Goal: Obtain resource: Download file/media

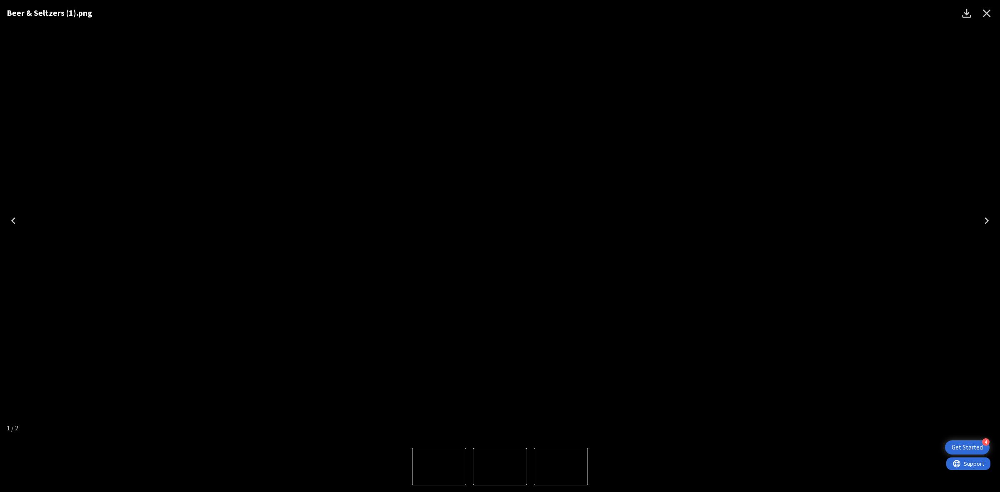
click at [981, 15] on icon "Close" at bounding box center [986, 13] width 13 height 13
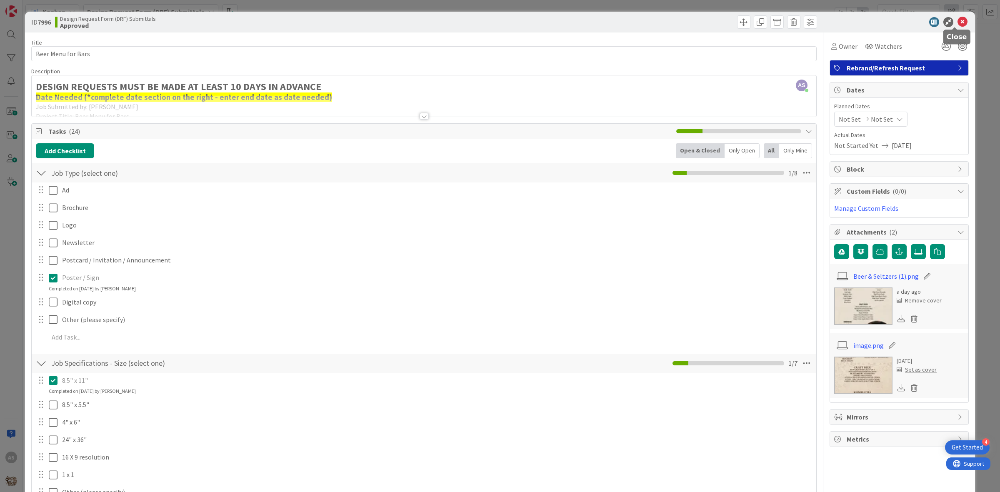
drag, startPoint x: 956, startPoint y: 19, endPoint x: 945, endPoint y: 17, distance: 11.4
click at [958, 17] on icon at bounding box center [962, 22] width 10 height 10
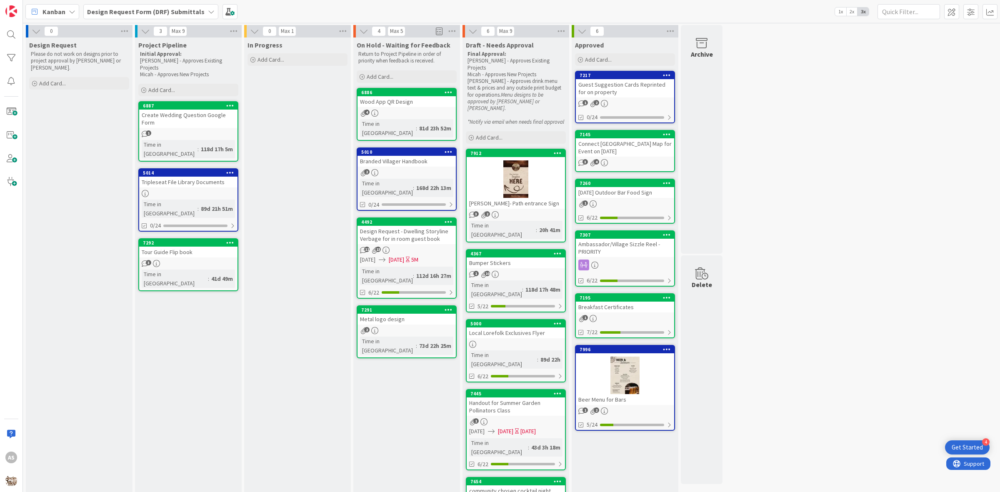
click at [134, 7] on b "Design Request Form (DRF) Submittals" at bounding box center [145, 11] width 117 height 8
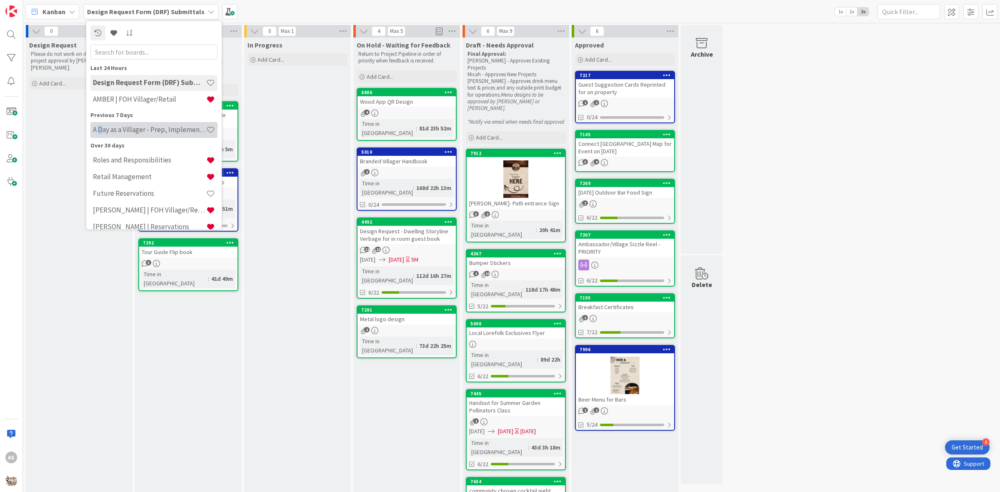
click at [99, 132] on h4 "A Day as a Villager - Prep, Implement and Execute" at bounding box center [149, 129] width 113 height 8
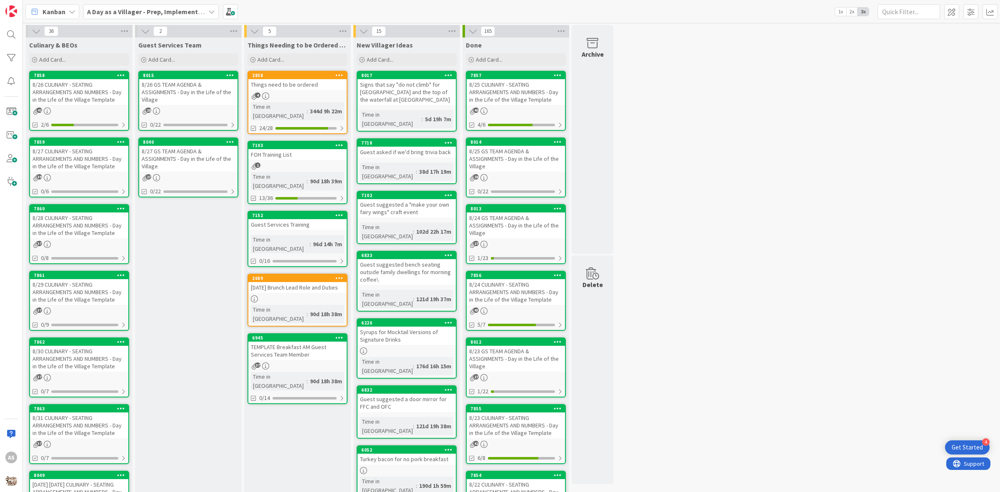
click at [99, 94] on div "8/26 CULINARY - SEATING ARRANGEMENTS AND NUMBERS - Day in the Life of the Villa…" at bounding box center [79, 92] width 98 height 26
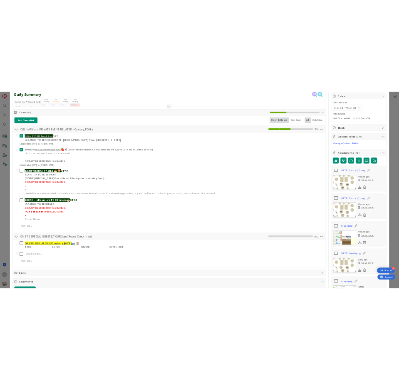
scroll to position [104, 0]
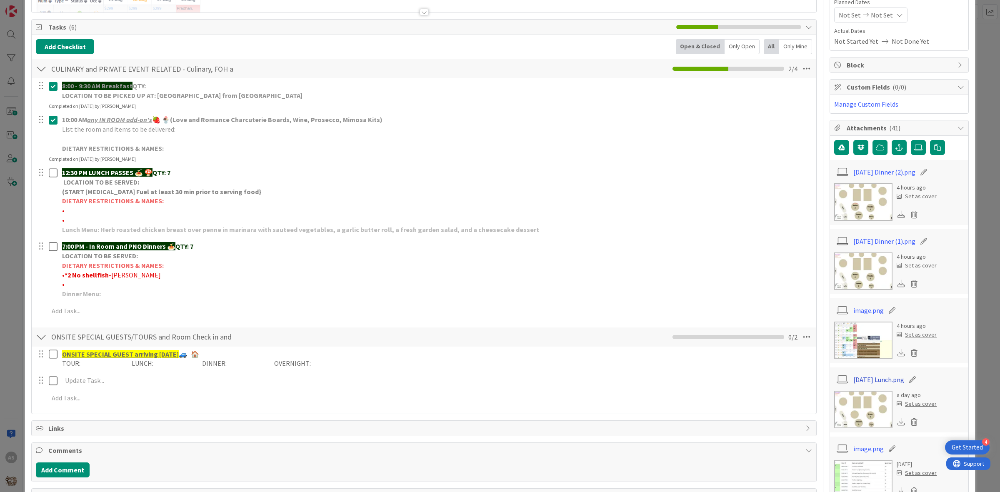
click at [861, 380] on link "[DATE] Lunch.png" at bounding box center [878, 379] width 51 height 10
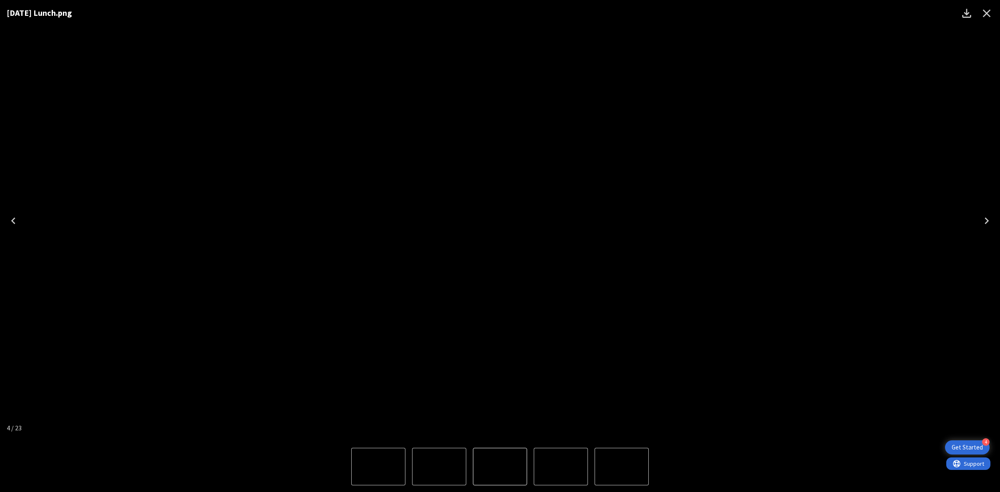
click at [819, 101] on div "[DATE] Lunch.png" at bounding box center [500, 220] width 1000 height 441
click at [981, 11] on icon "Close" at bounding box center [986, 13] width 13 height 13
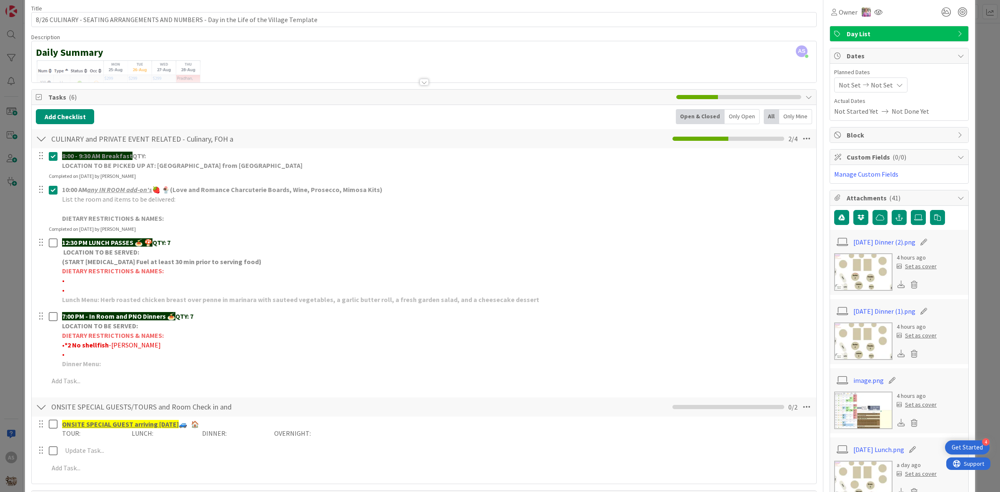
scroll to position [0, 0]
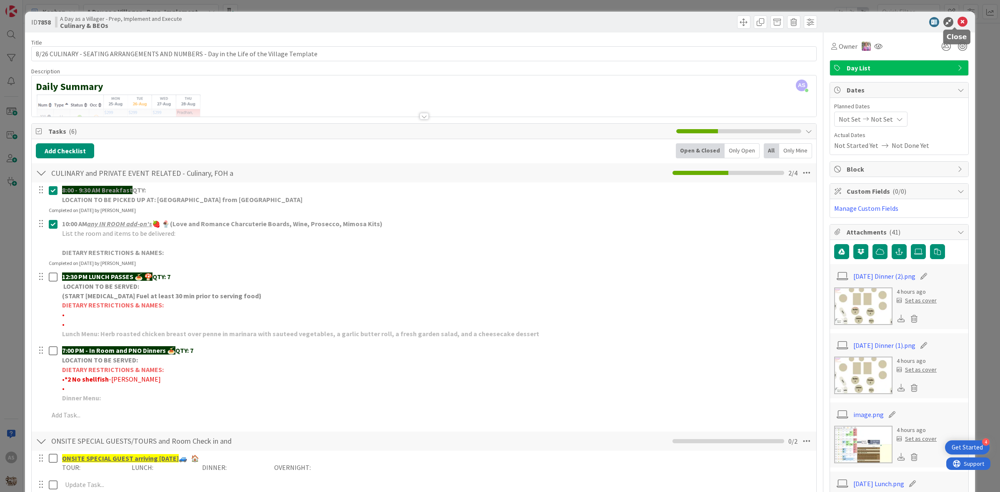
click at [957, 21] on icon at bounding box center [962, 22] width 10 height 10
